Goal: Find specific page/section: Find specific page/section

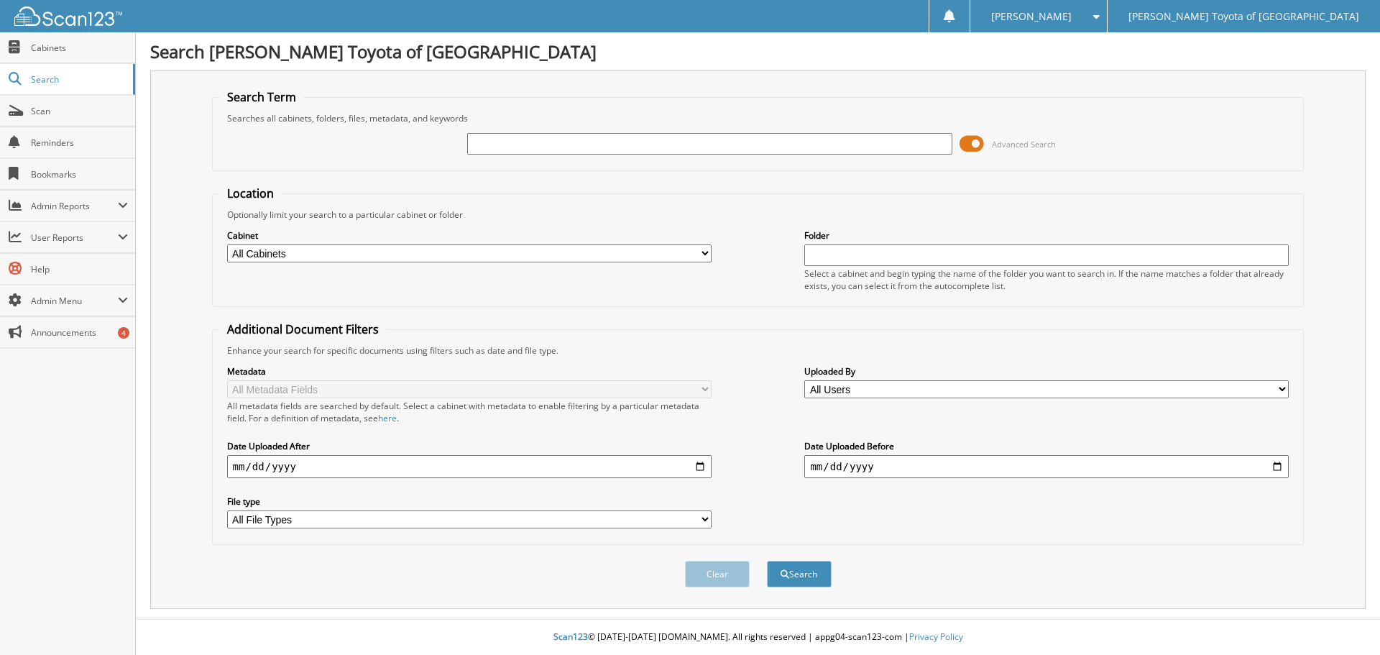
click at [484, 150] on input "text" at bounding box center [709, 144] width 484 height 22
type input "9677"
click at [823, 567] on button "Search" at bounding box center [799, 573] width 65 height 27
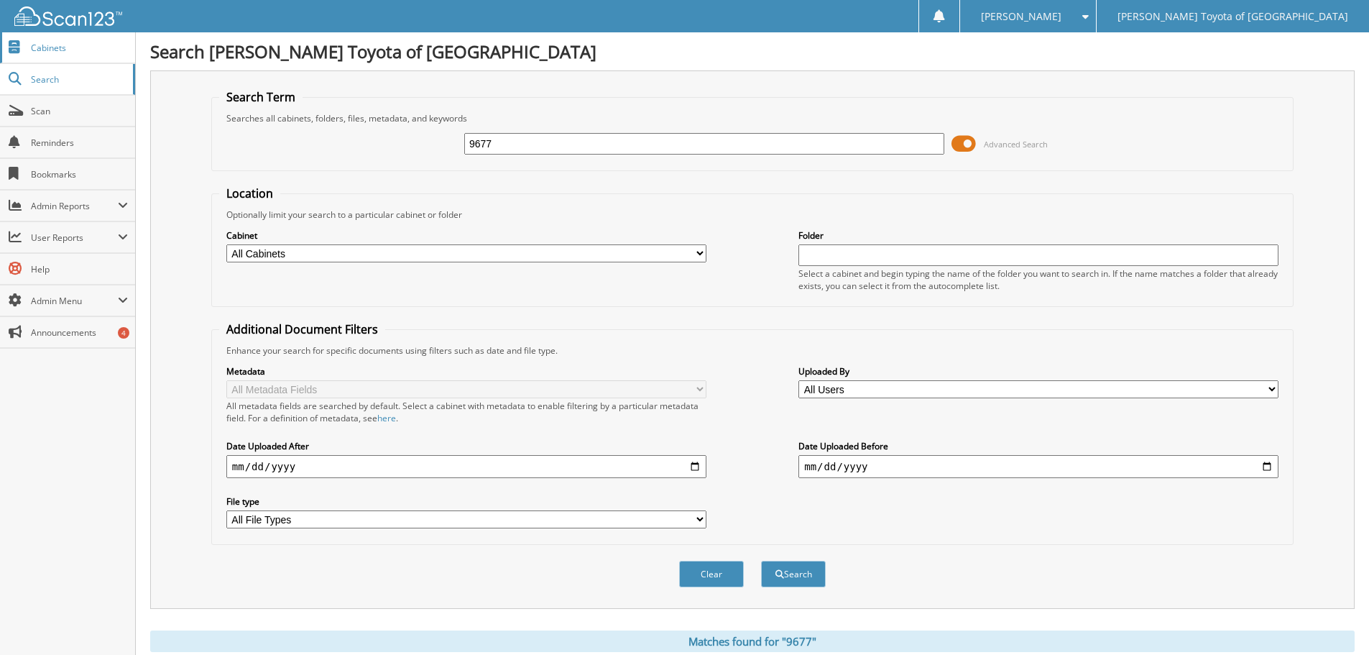
click at [85, 55] on link "Cabinets" at bounding box center [67, 47] width 135 height 31
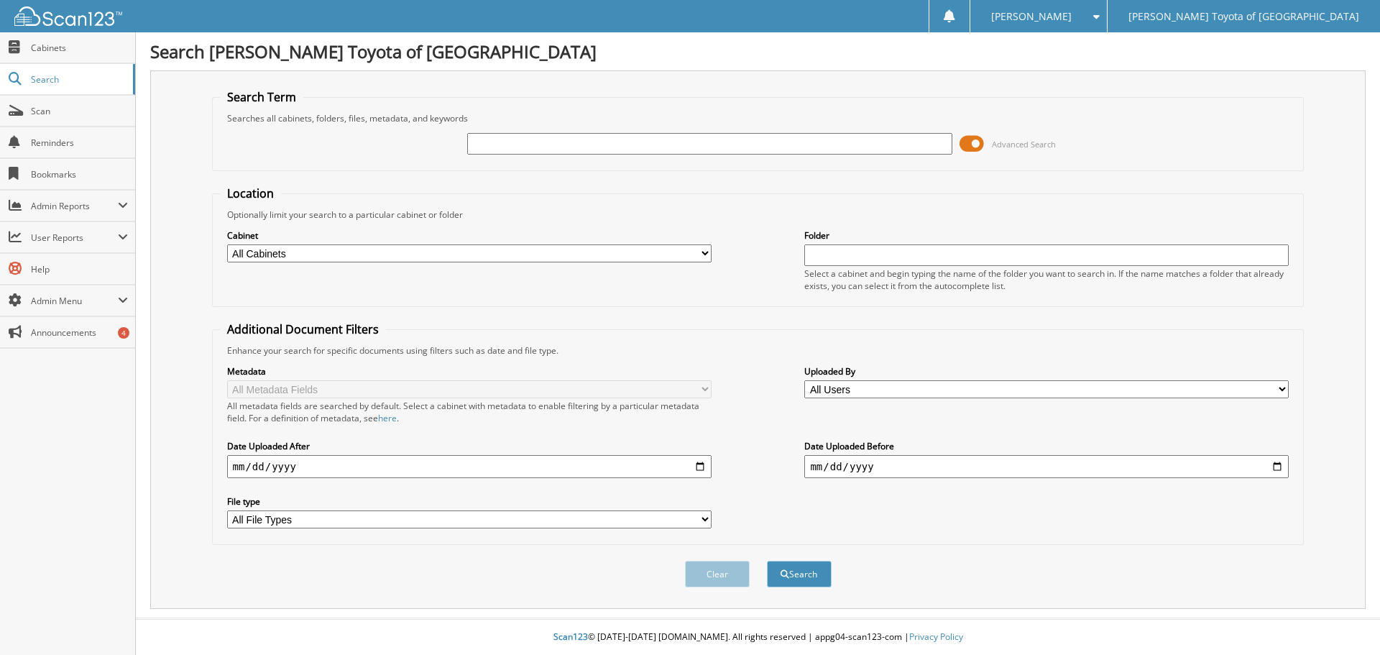
click at [607, 144] on input "text" at bounding box center [709, 144] width 484 height 22
type input "20974"
click at [798, 568] on button "Search" at bounding box center [799, 573] width 65 height 27
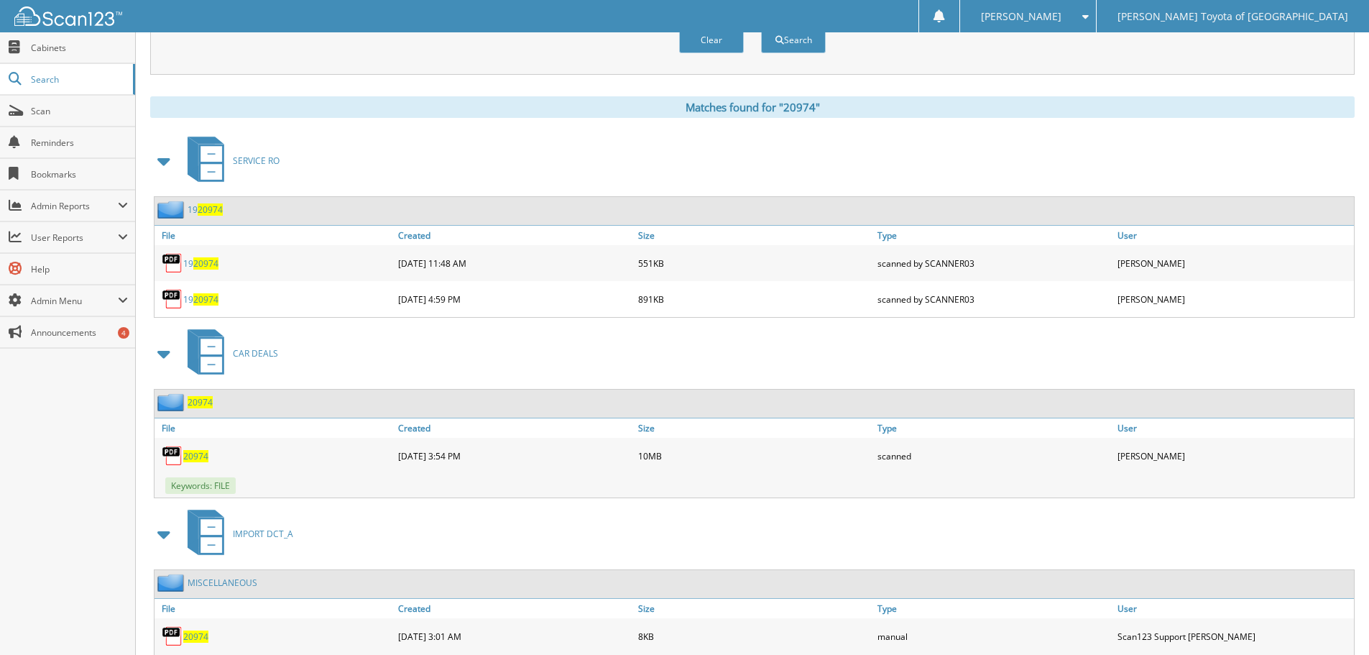
scroll to position [575, 0]
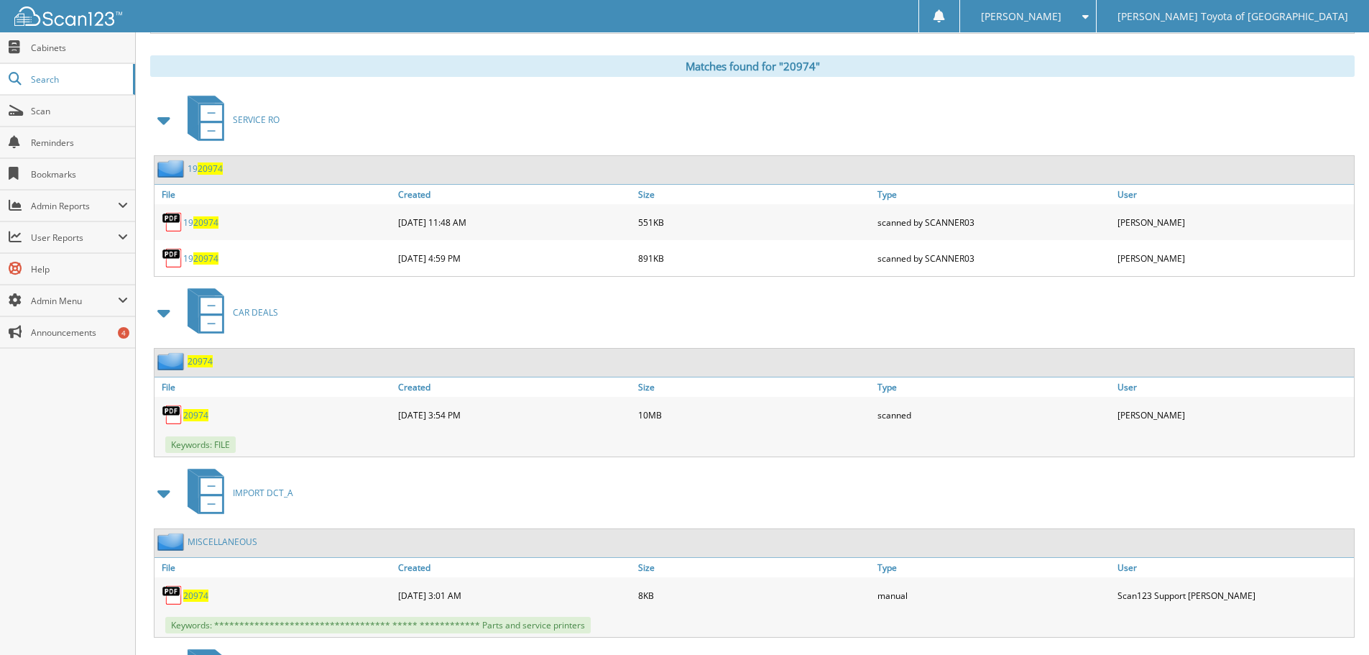
click at [201, 360] on span "20974" at bounding box center [200, 361] width 25 height 12
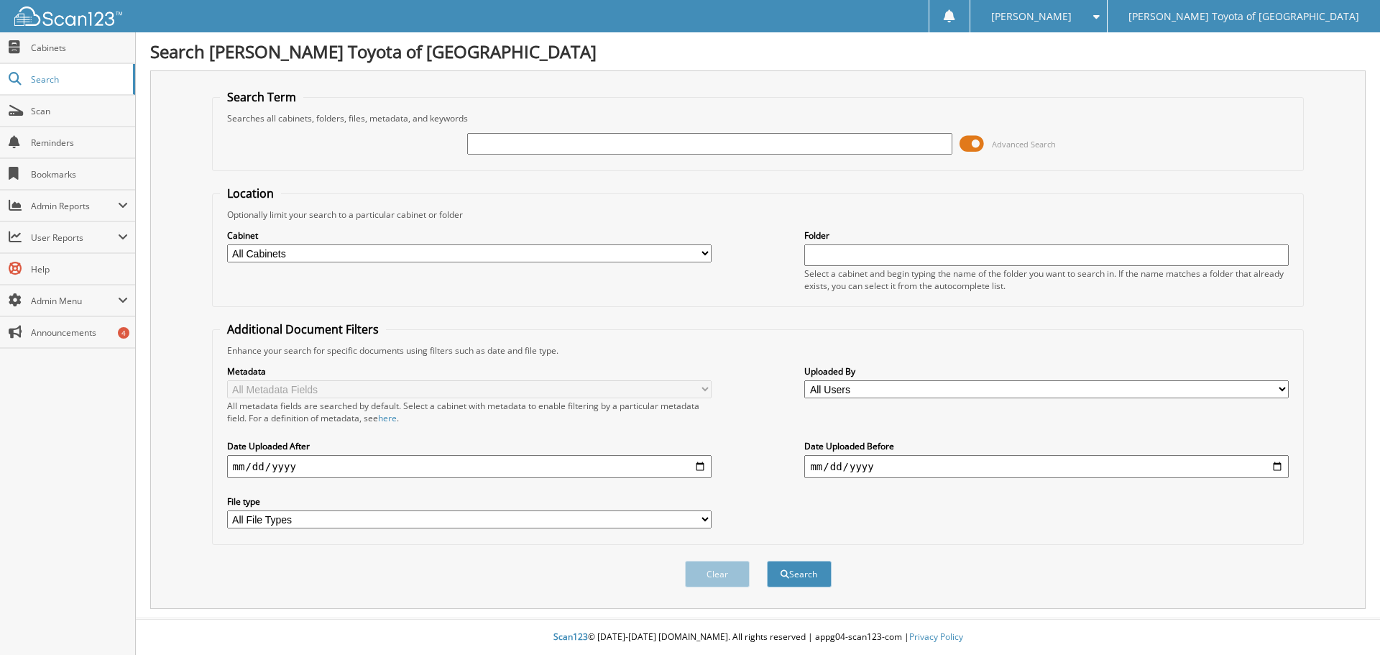
click at [585, 142] on input "text" at bounding box center [709, 144] width 484 height 22
click at [767, 560] on button "Search" at bounding box center [799, 573] width 65 height 27
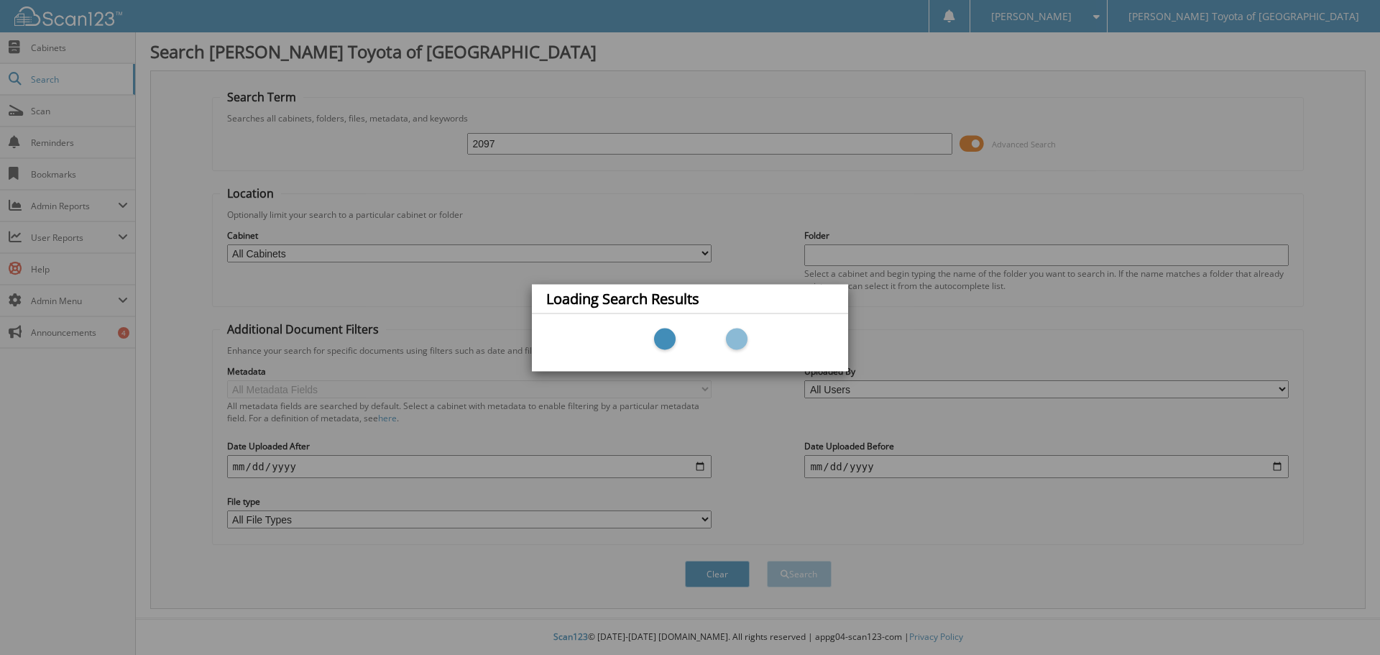
type input "20974"
click at [566, 144] on div "Loading Search Results" at bounding box center [690, 327] width 1380 height 655
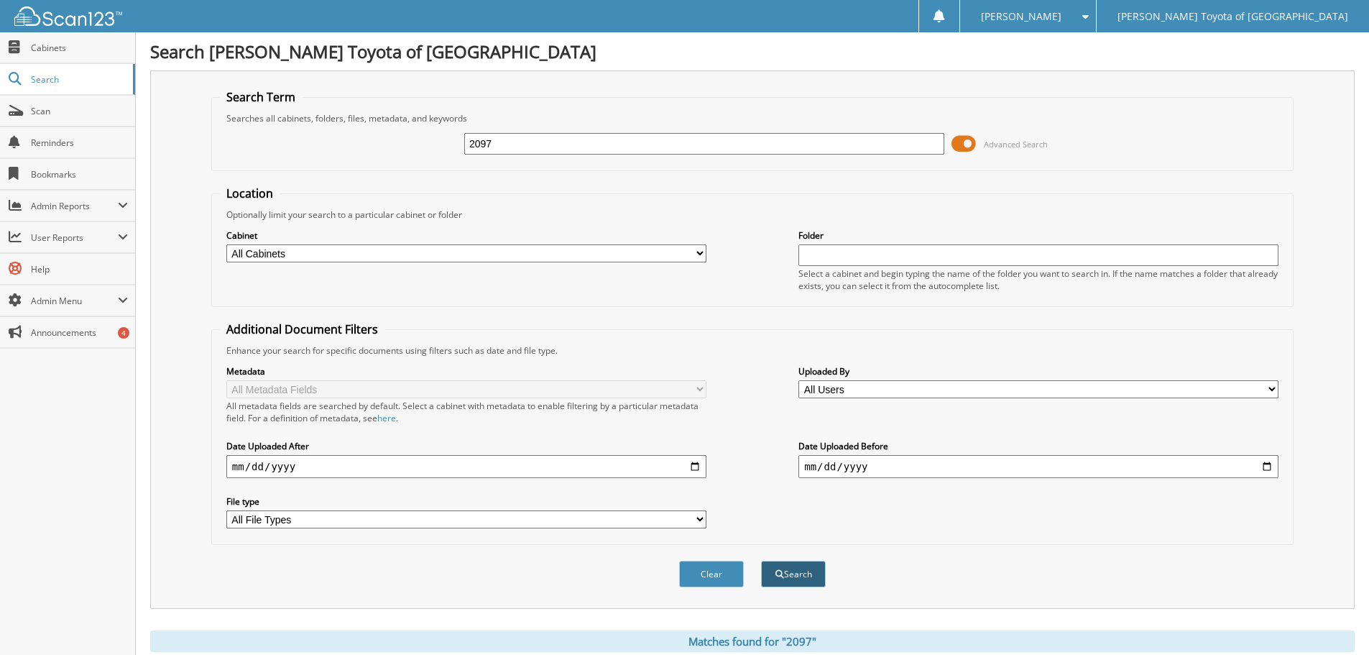
click at [801, 570] on button "Search" at bounding box center [793, 573] width 65 height 27
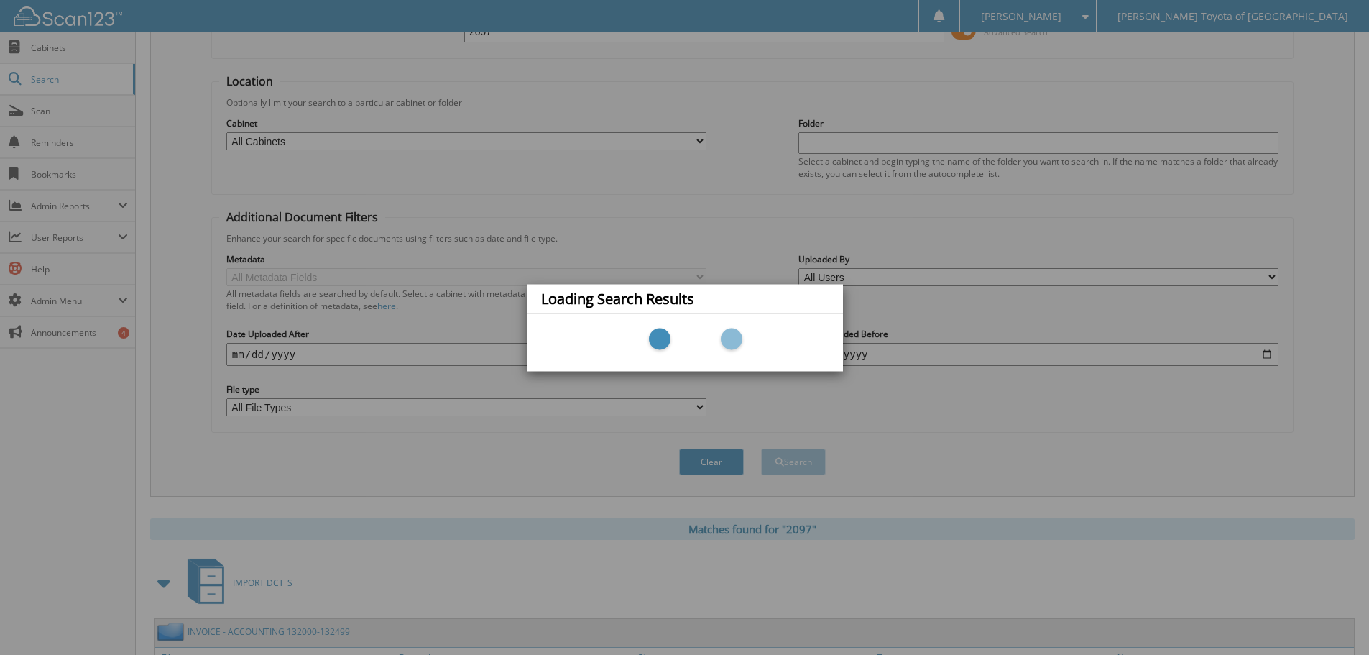
scroll to position [359, 0]
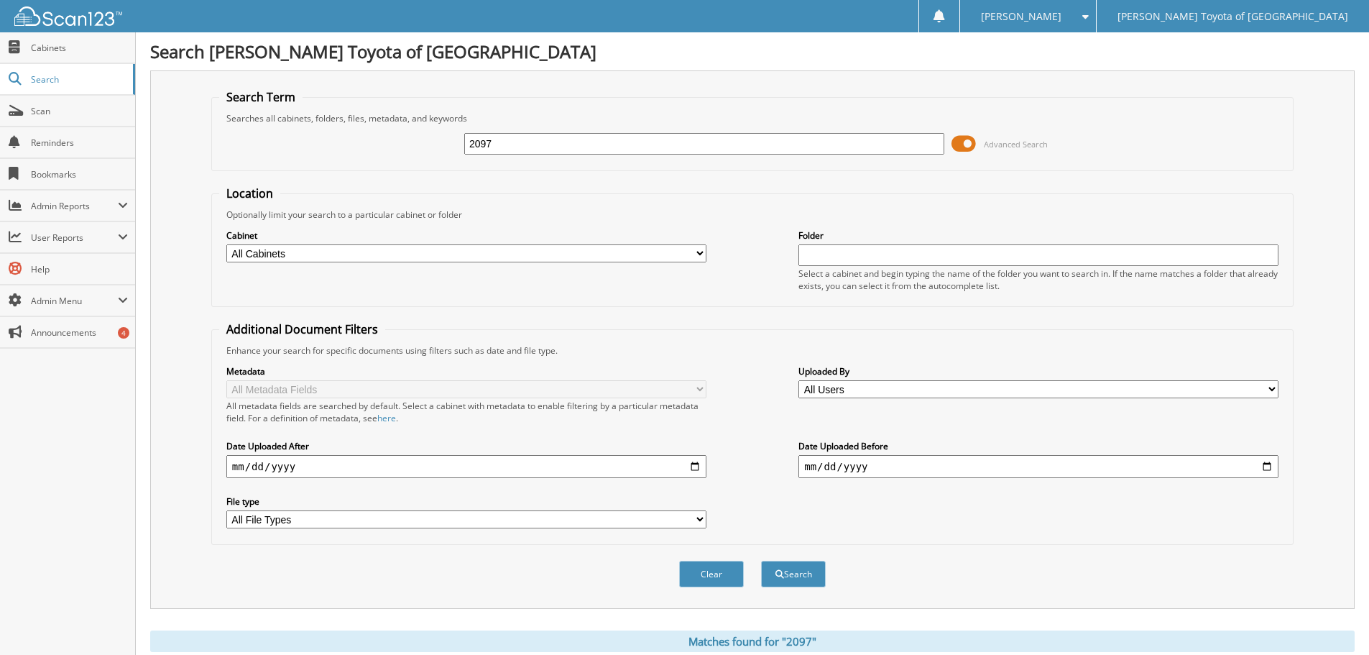
click at [510, 140] on input "2097" at bounding box center [704, 144] width 480 height 22
type input "9677"
click at [761, 560] on button "Search" at bounding box center [793, 573] width 65 height 27
click at [517, 144] on input "9677" at bounding box center [704, 144] width 480 height 22
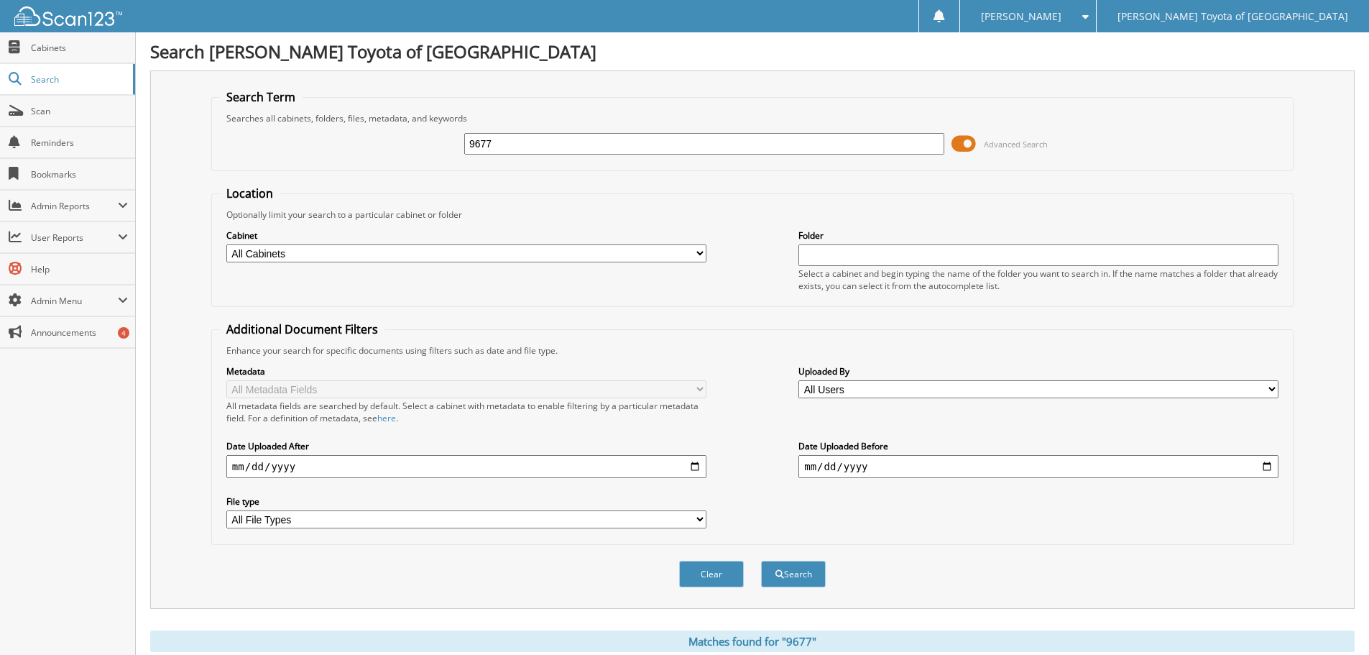
click at [517, 144] on input "9677" at bounding box center [704, 144] width 480 height 22
type input "20974"
click at [780, 579] on button "Search" at bounding box center [793, 573] width 65 height 27
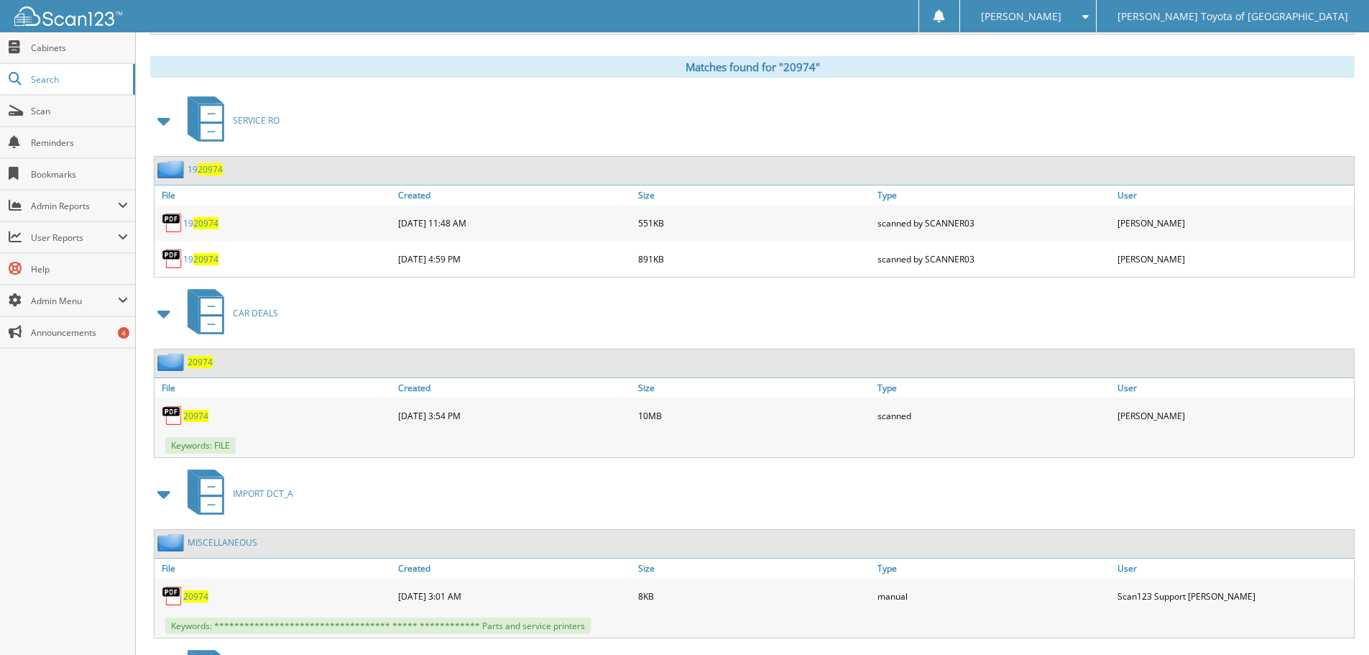
scroll to position [575, 0]
click at [194, 412] on span "20974" at bounding box center [195, 415] width 25 height 12
click at [200, 371] on div "20974" at bounding box center [753, 362] width 1199 height 28
click at [206, 360] on span "20974" at bounding box center [200, 361] width 25 height 12
